Goal: Find specific page/section: Find specific page/section

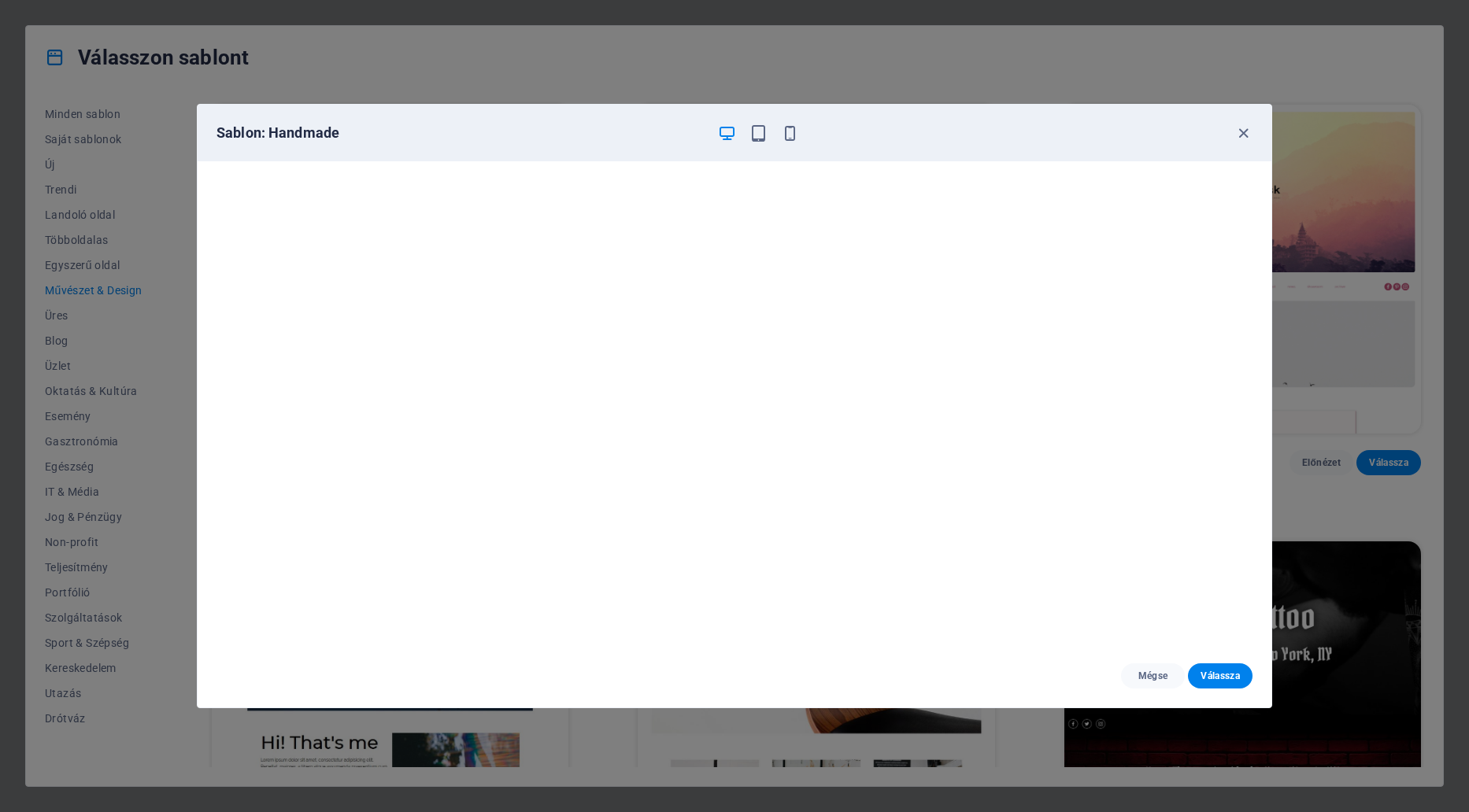
scroll to position [4, 0]
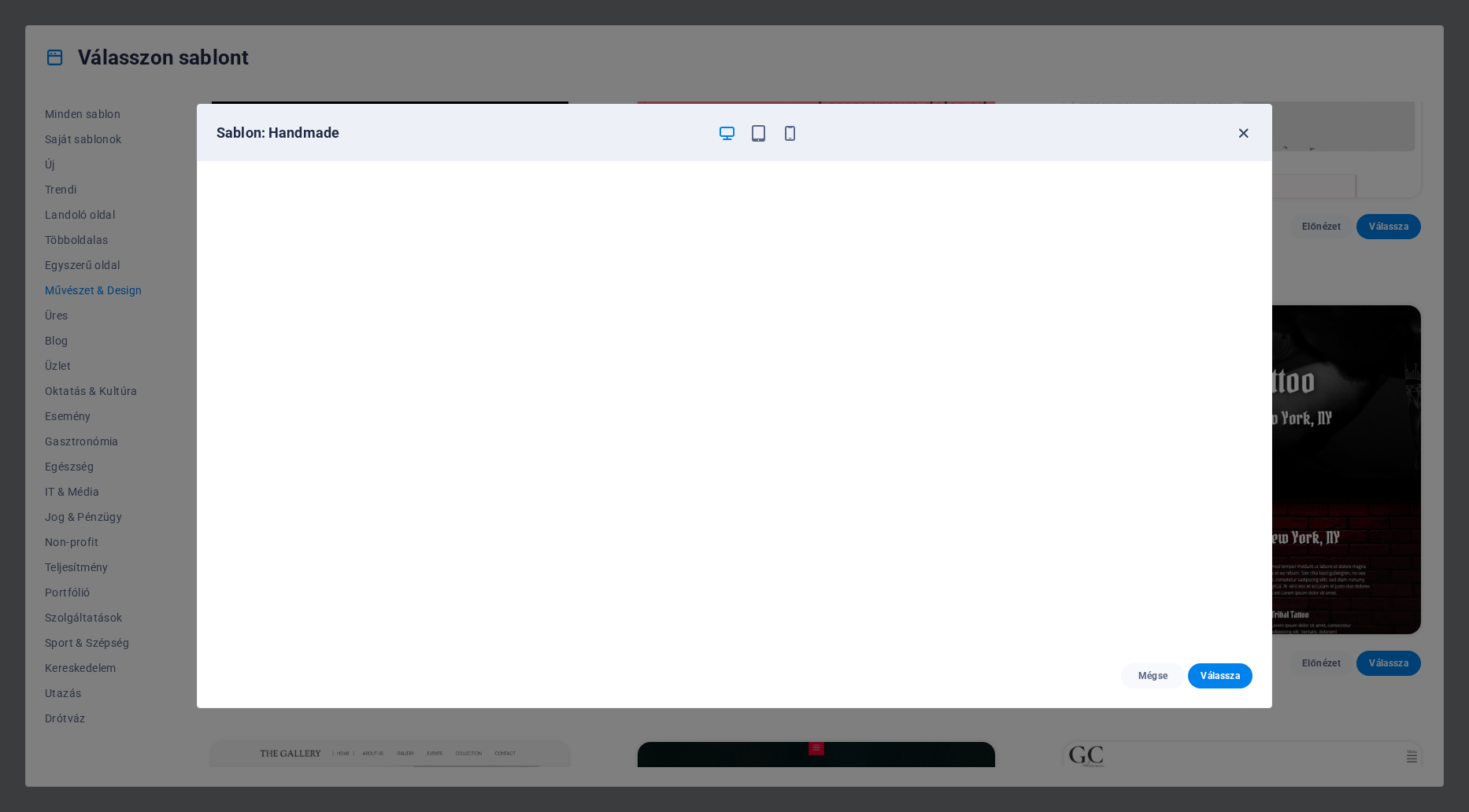
click at [1241, 126] on icon "button" at bounding box center [1243, 133] width 18 height 18
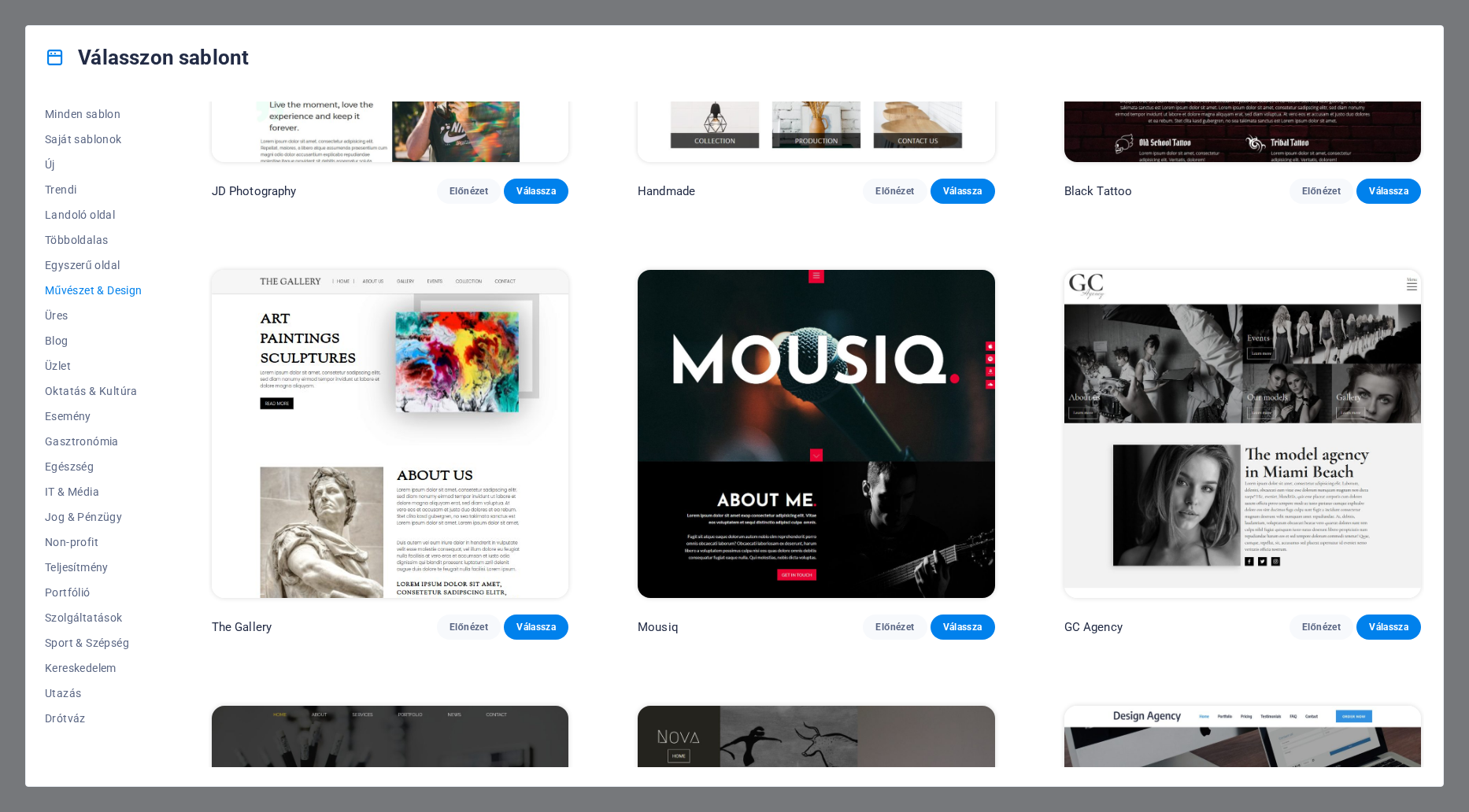
scroll to position [787, 0]
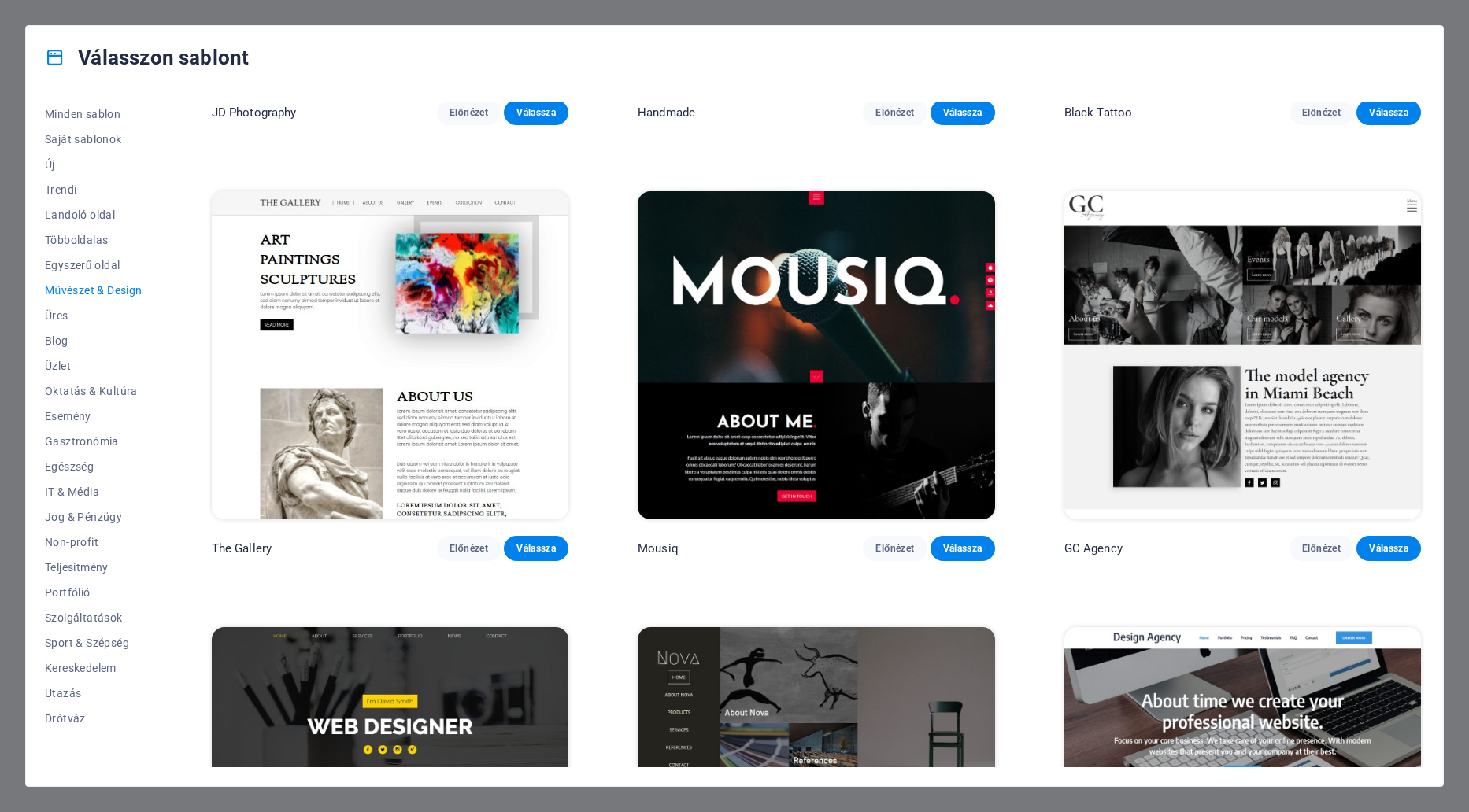
click at [757, 352] on img at bounding box center [816, 355] width 357 height 329
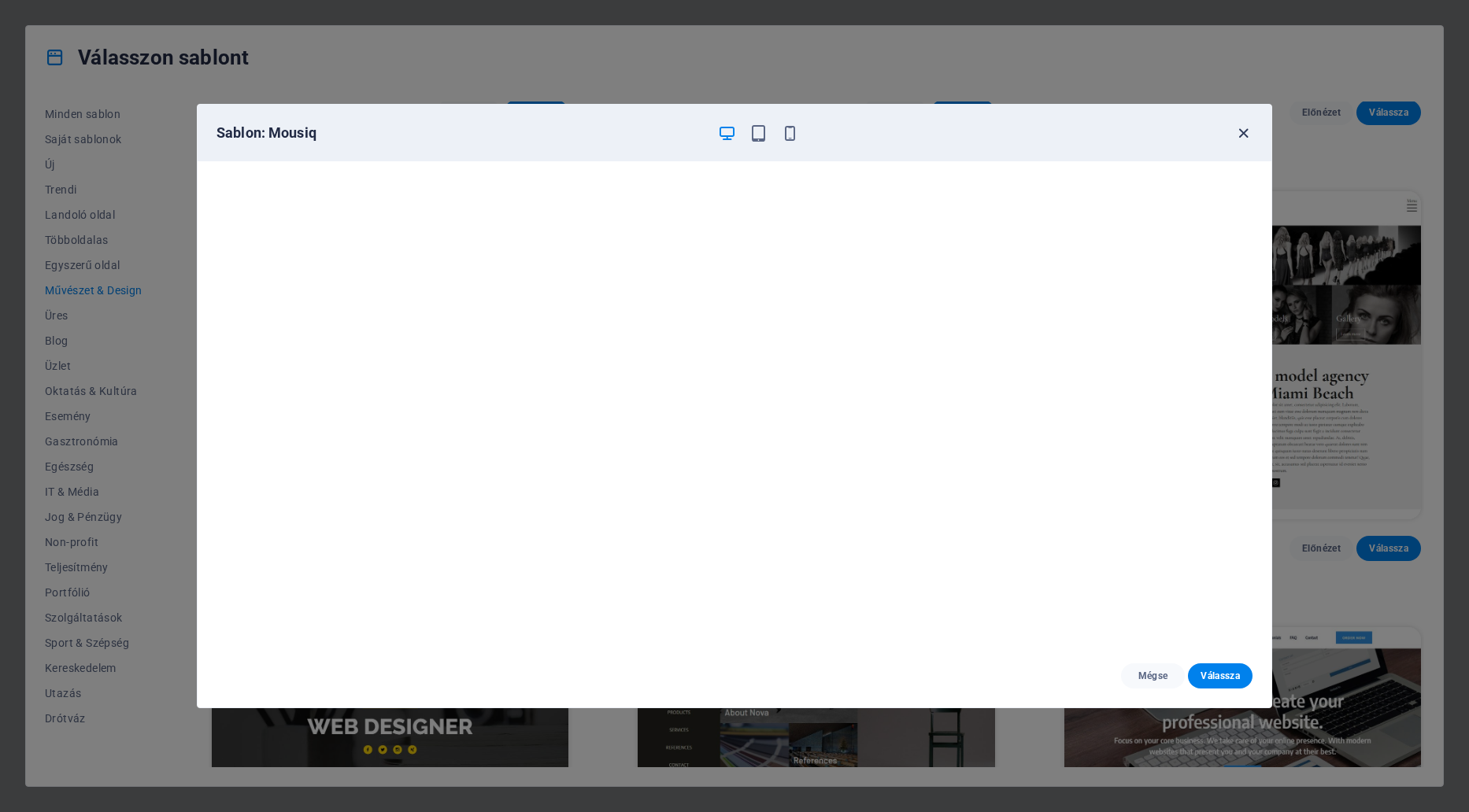
click at [1239, 131] on icon "button" at bounding box center [1243, 133] width 18 height 18
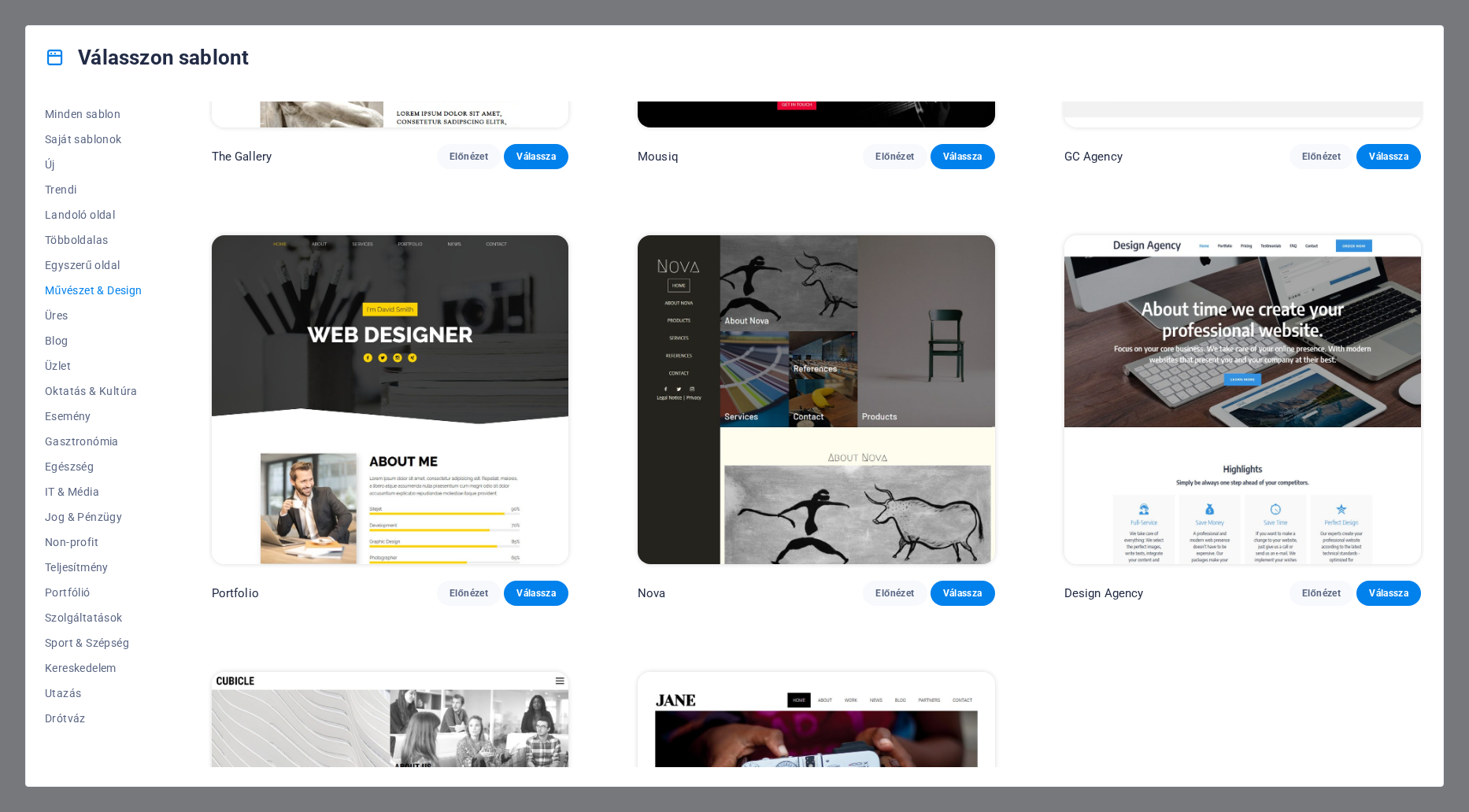
scroll to position [1181, 0]
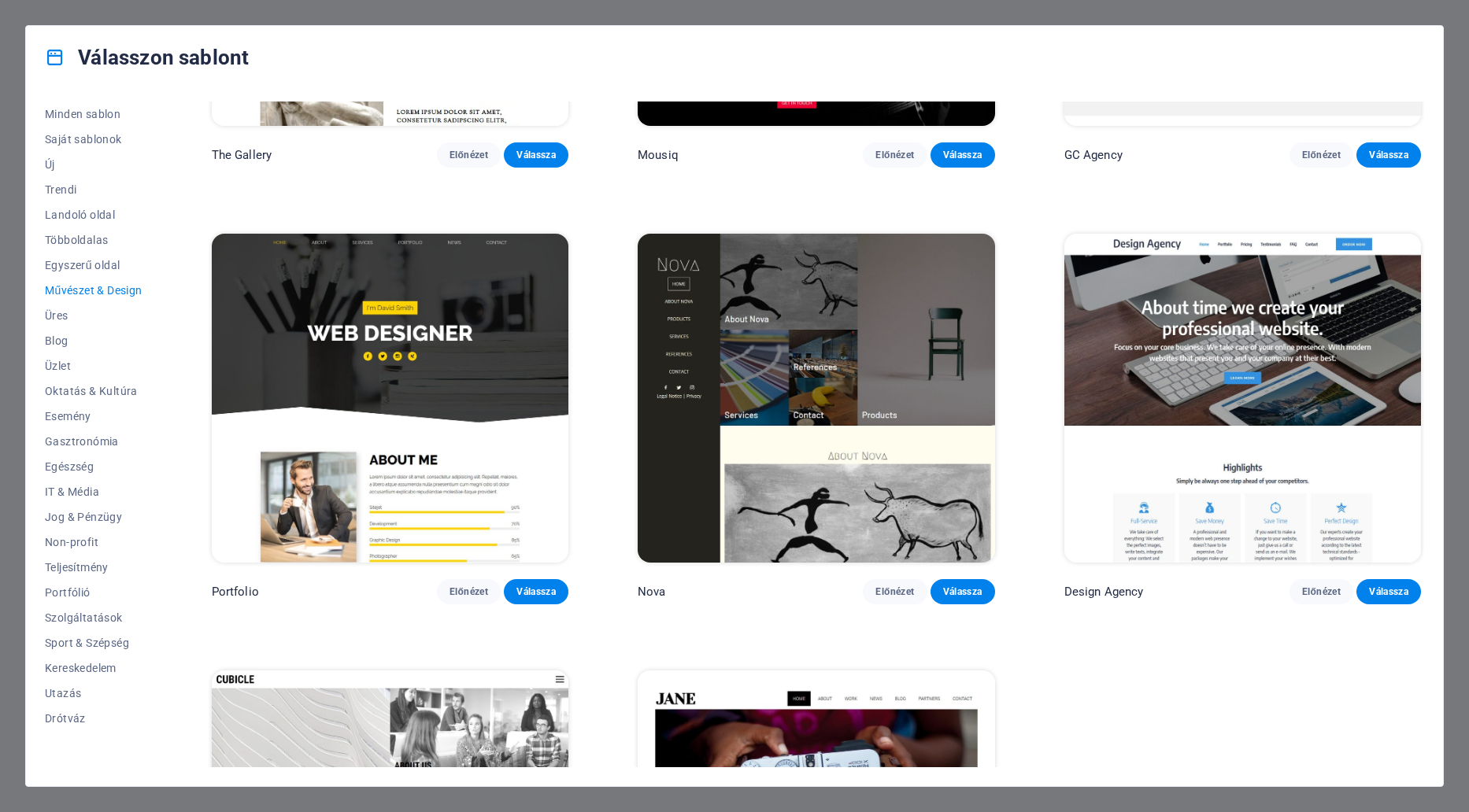
click at [944, 390] on img at bounding box center [816, 398] width 357 height 329
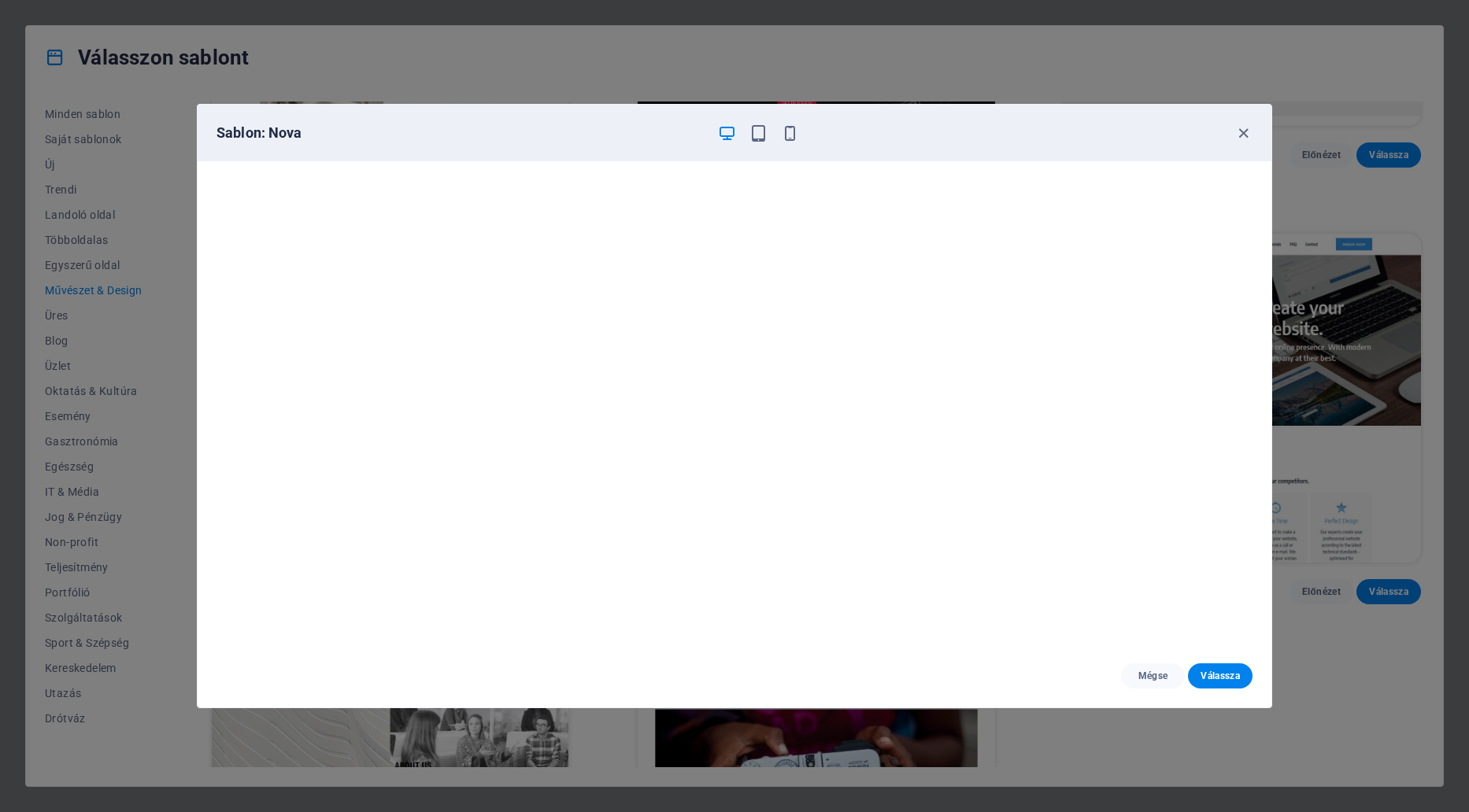
scroll to position [4, 0]
click at [1247, 134] on icon "button" at bounding box center [1243, 133] width 18 height 18
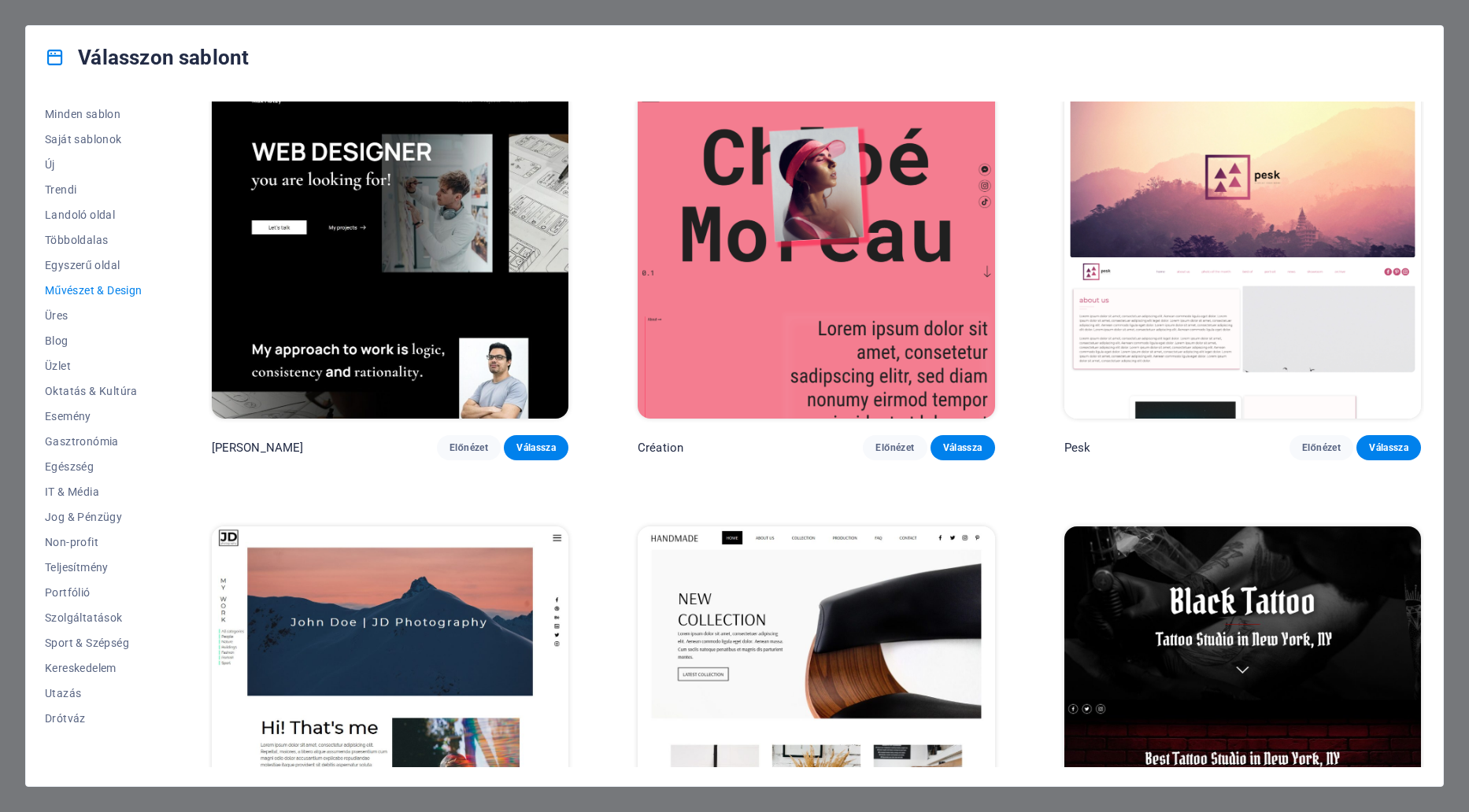
scroll to position [0, 0]
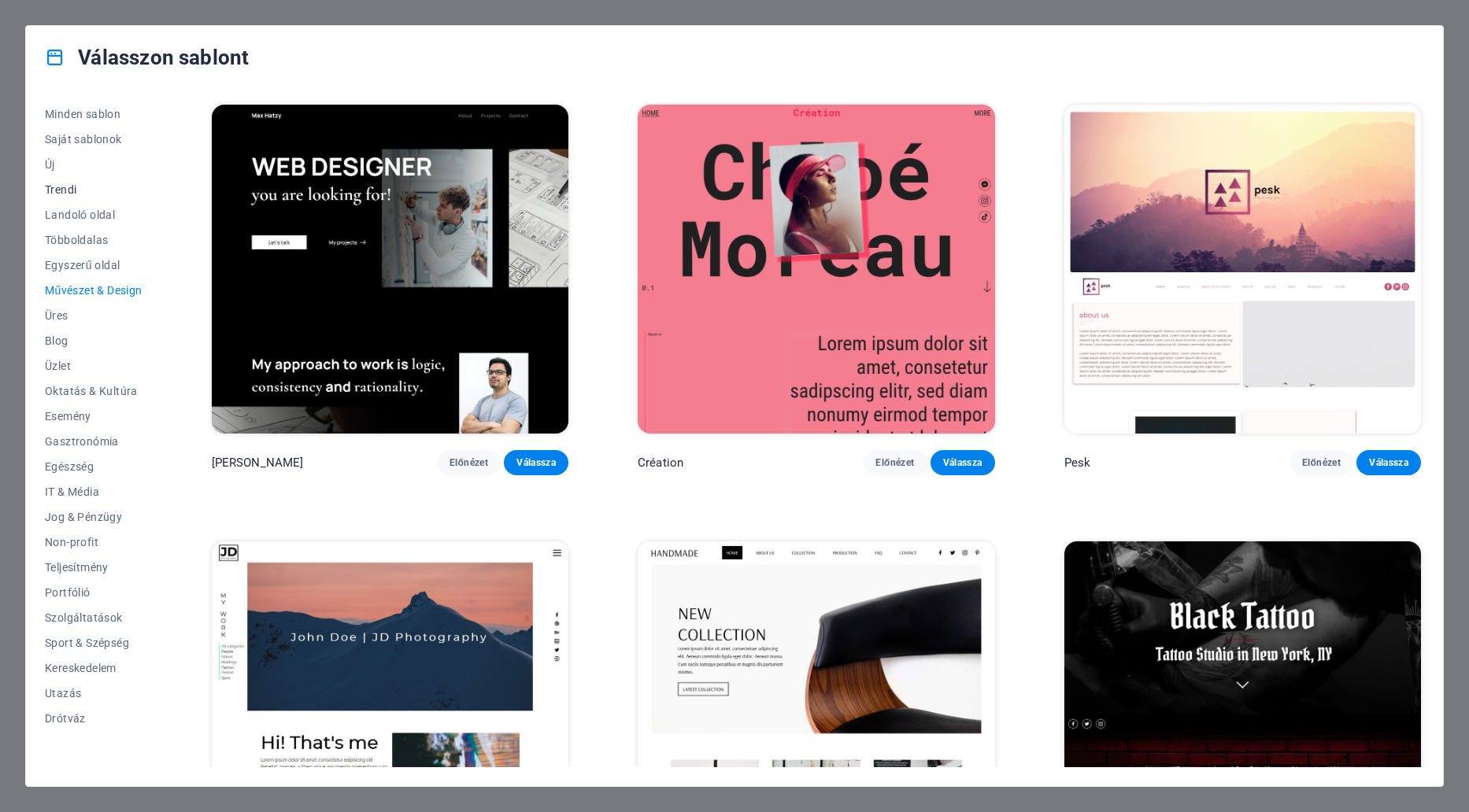
click at [61, 188] on span "Trendi" at bounding box center [94, 190] width 98 height 13
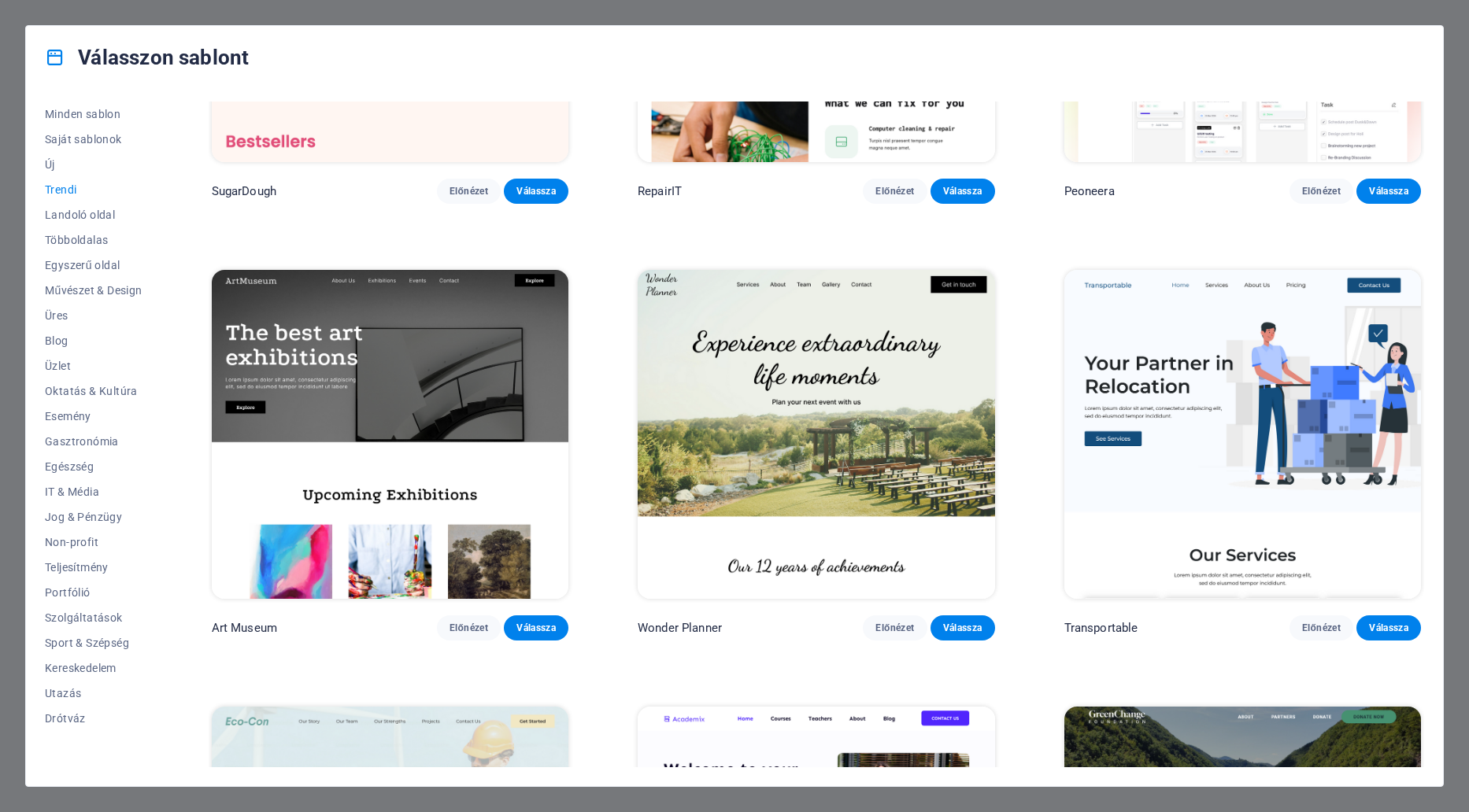
scroll to position [315, 0]
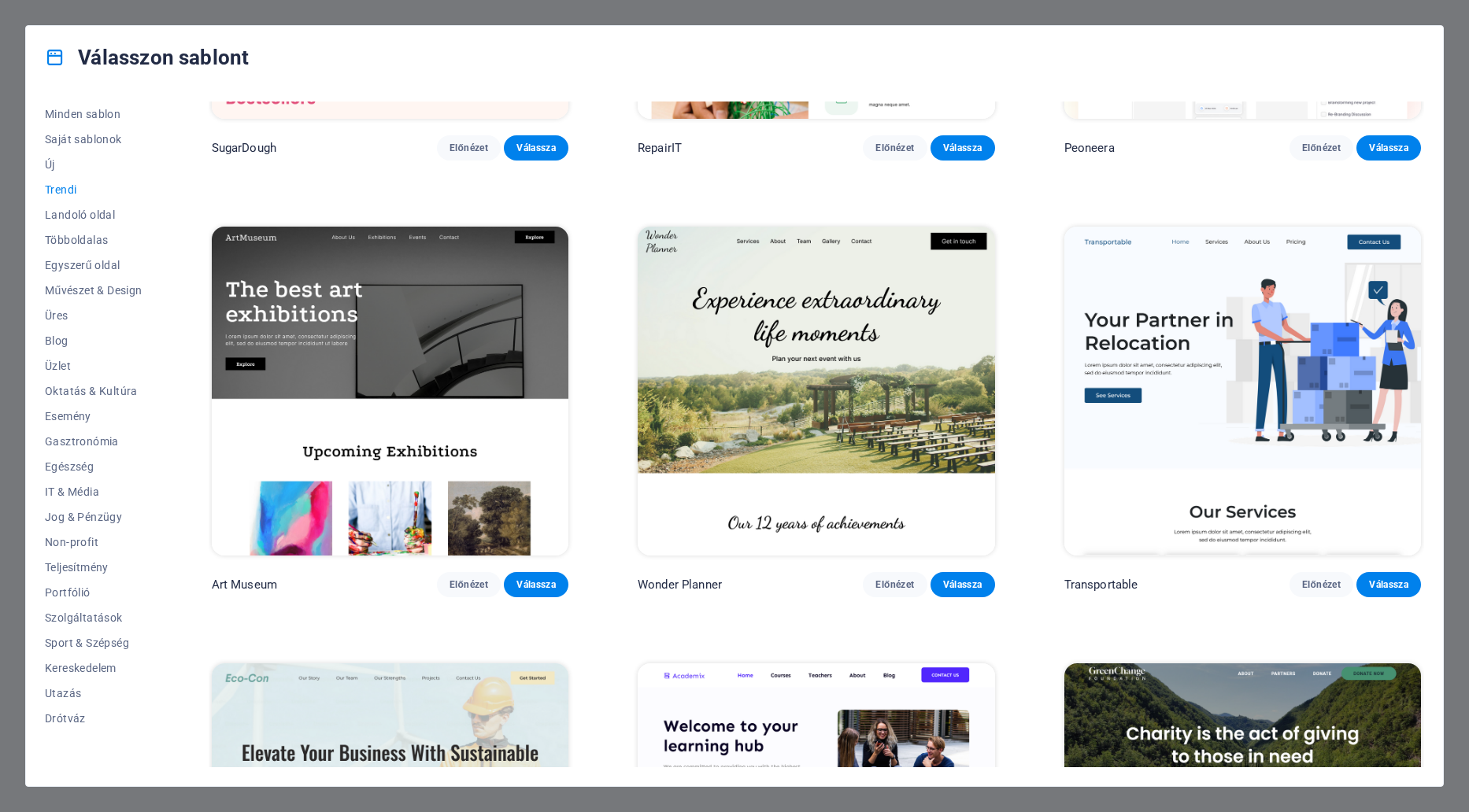
click at [536, 311] on img at bounding box center [390, 390] width 357 height 329
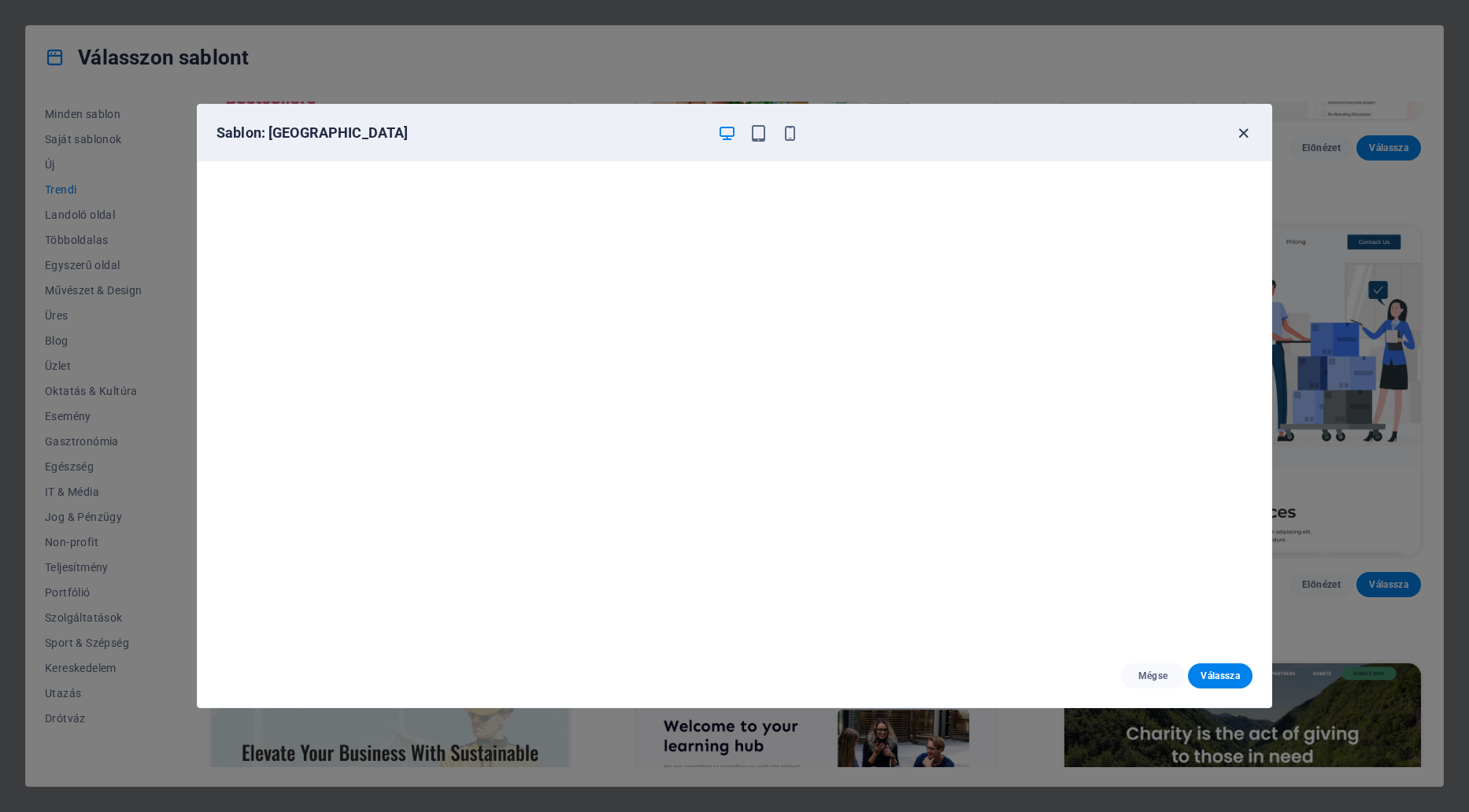
click at [1238, 137] on icon "button" at bounding box center [1243, 133] width 18 height 18
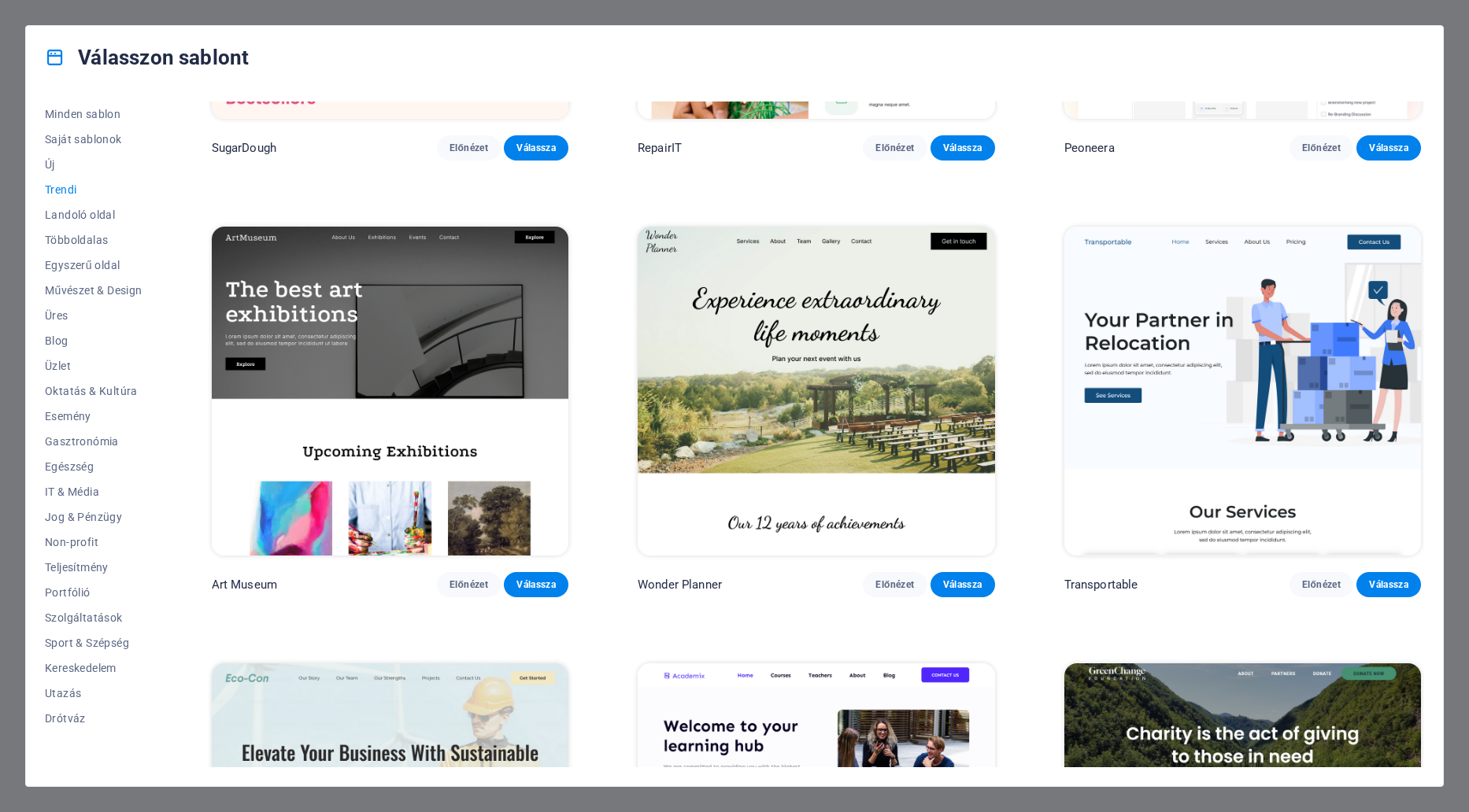
click at [775, 390] on img at bounding box center [816, 390] width 357 height 329
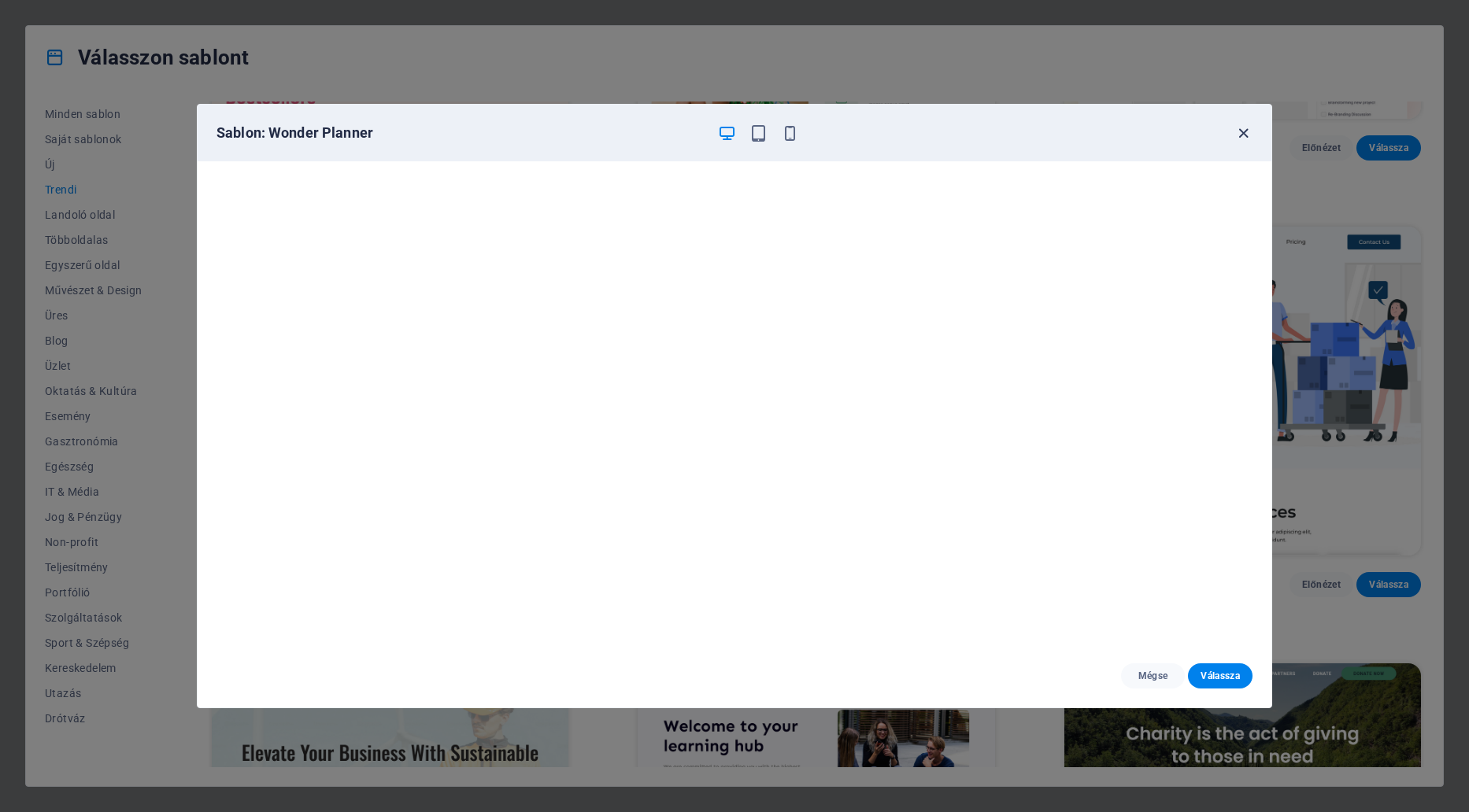
click at [1243, 134] on icon "button" at bounding box center [1243, 133] width 18 height 18
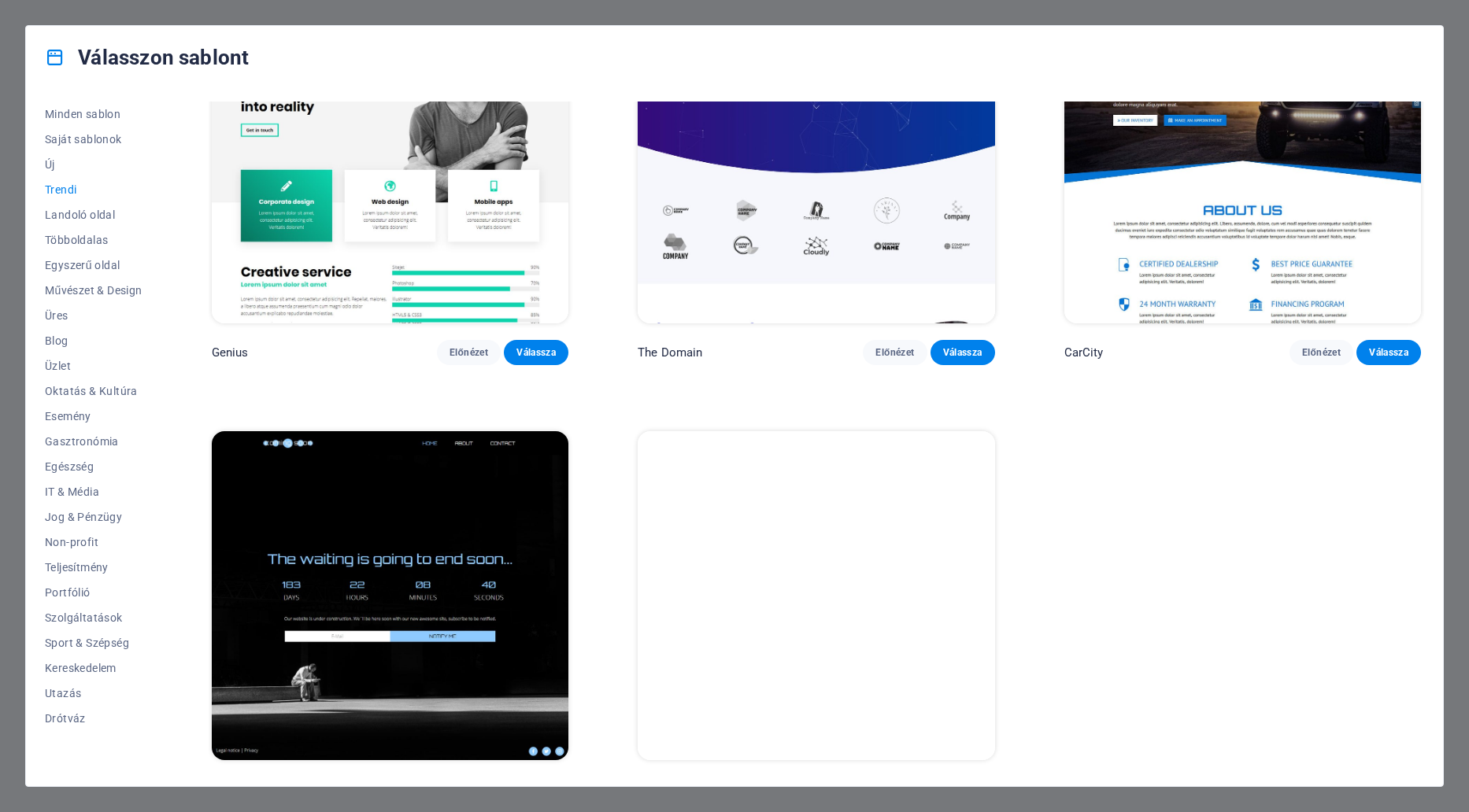
scroll to position [1877, 0]
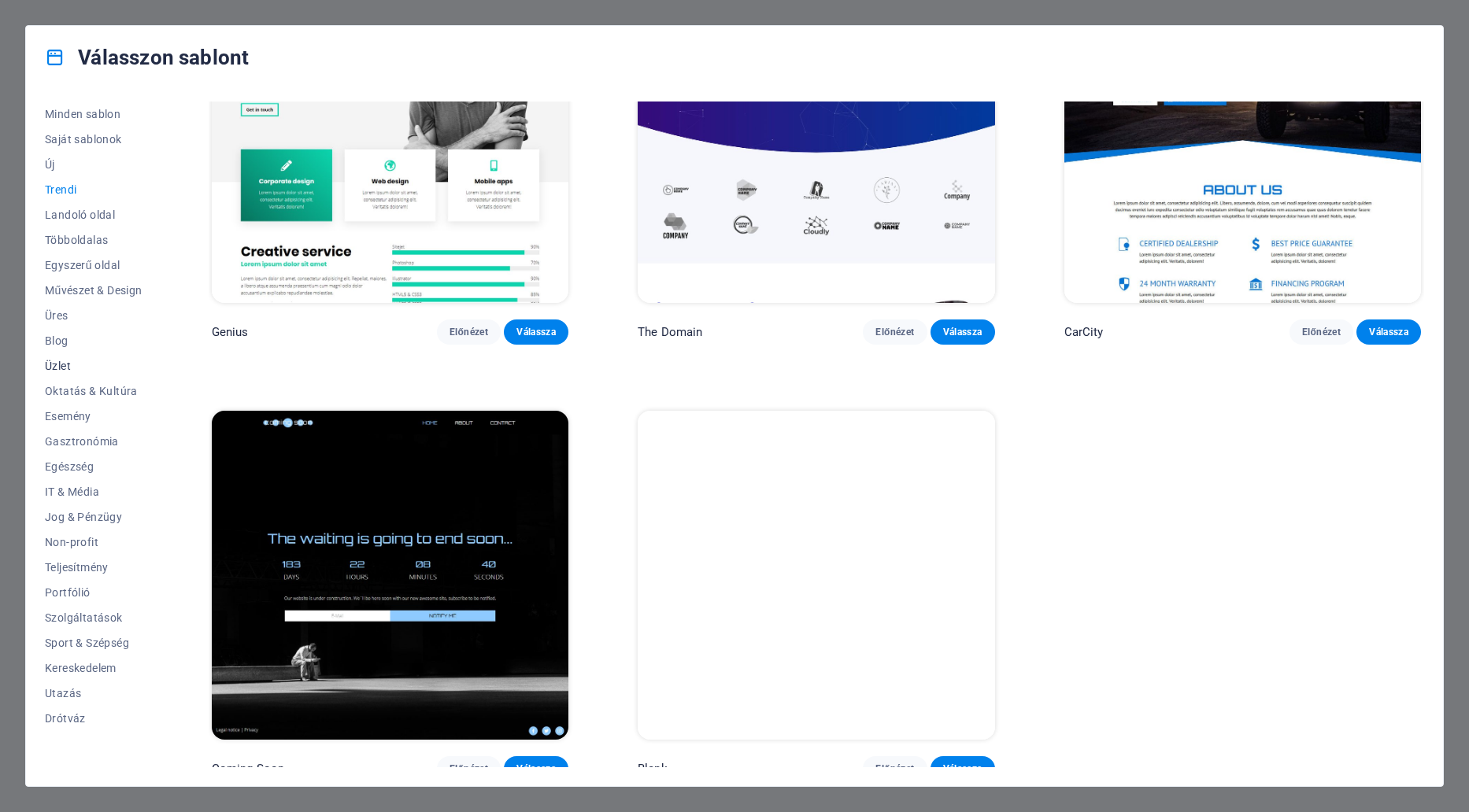
click at [54, 364] on span "Üzlet" at bounding box center [94, 366] width 98 height 13
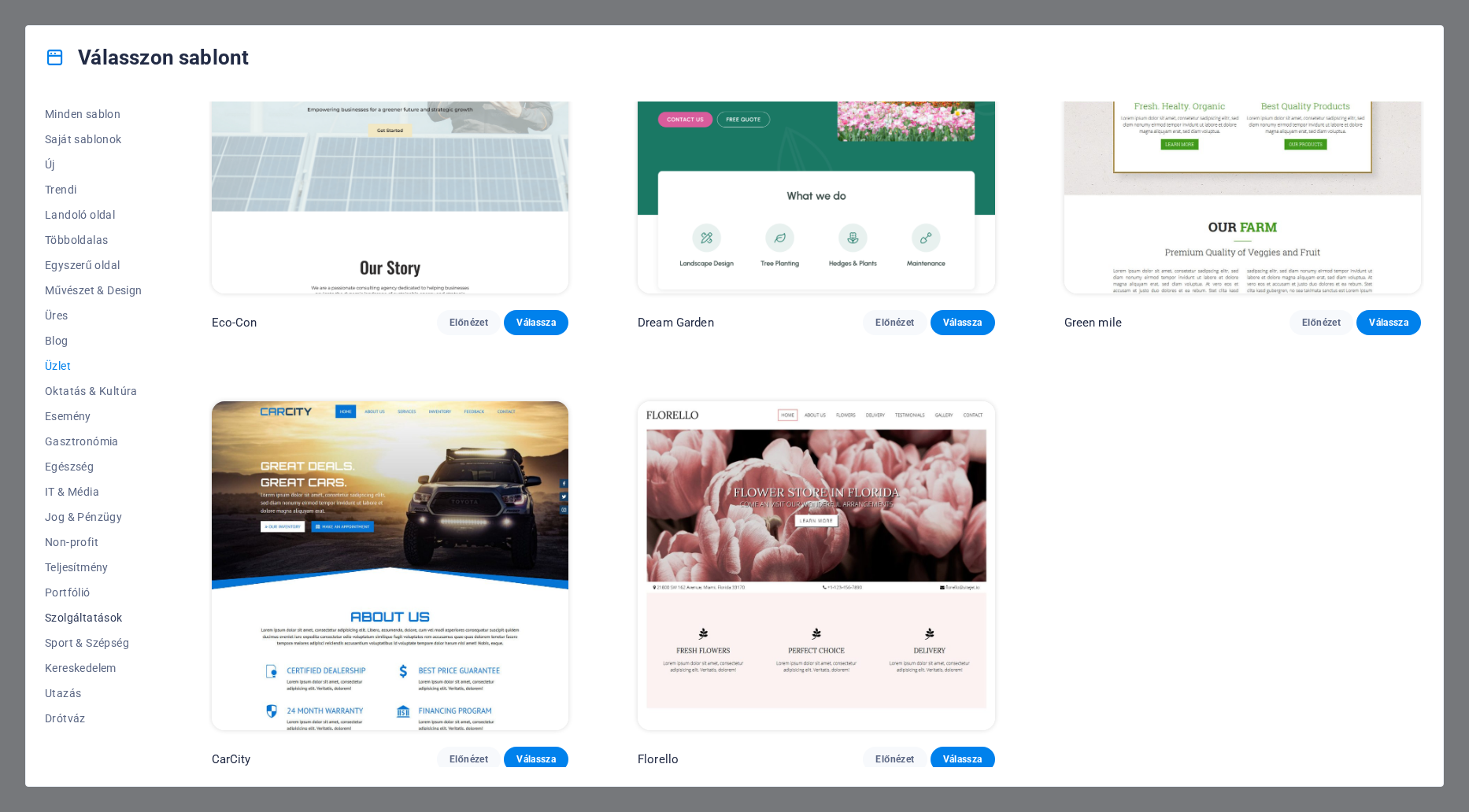
click at [86, 618] on span "Szolgáltatások" at bounding box center [94, 618] width 98 height 13
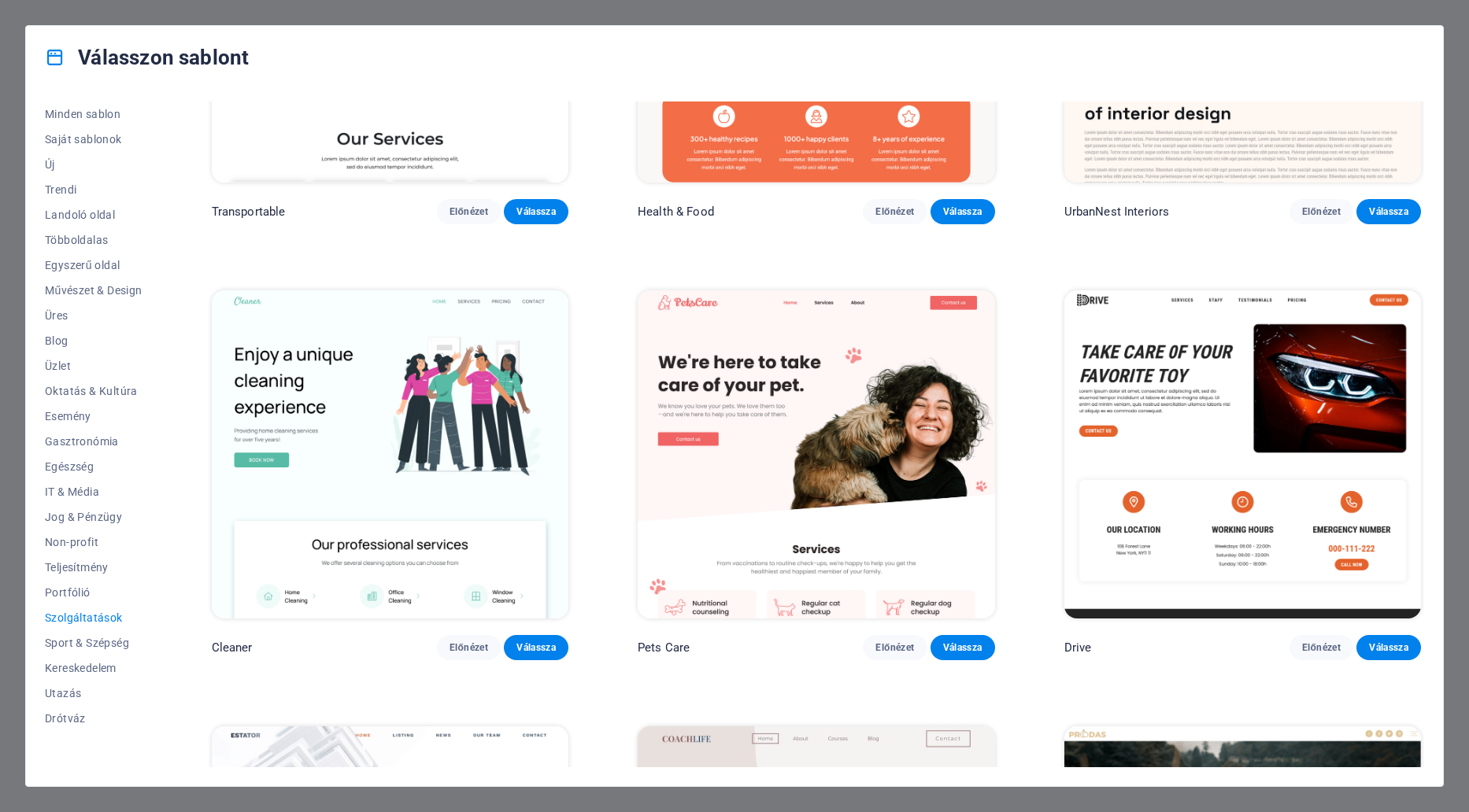
scroll to position [691, 0]
